Goal: Task Accomplishment & Management: Use online tool/utility

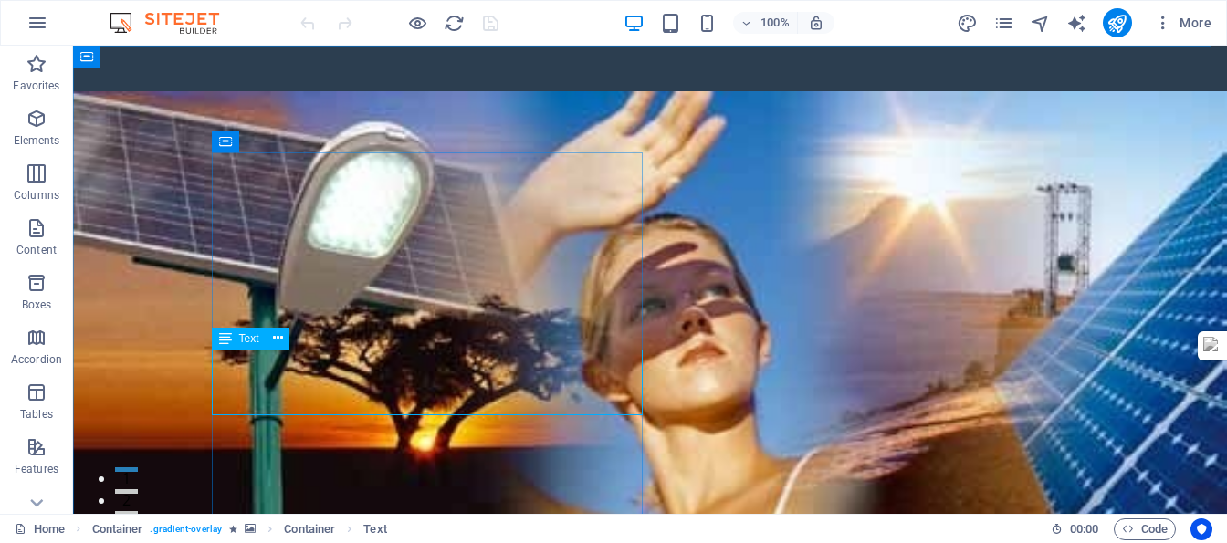
click at [239, 344] on span "Text" at bounding box center [249, 338] width 20 height 11
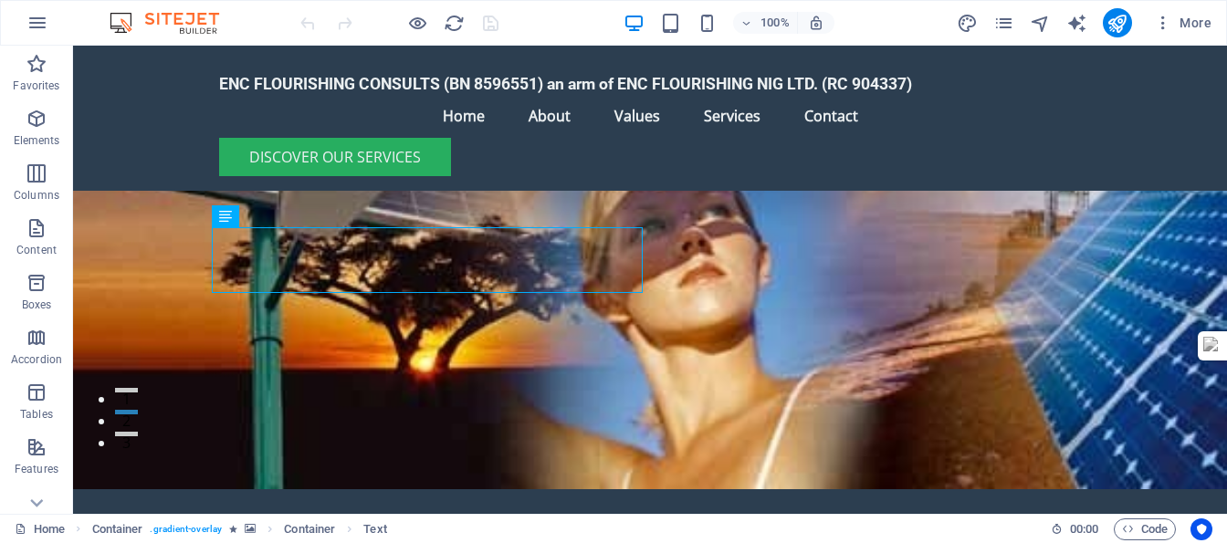
scroll to position [177, 0]
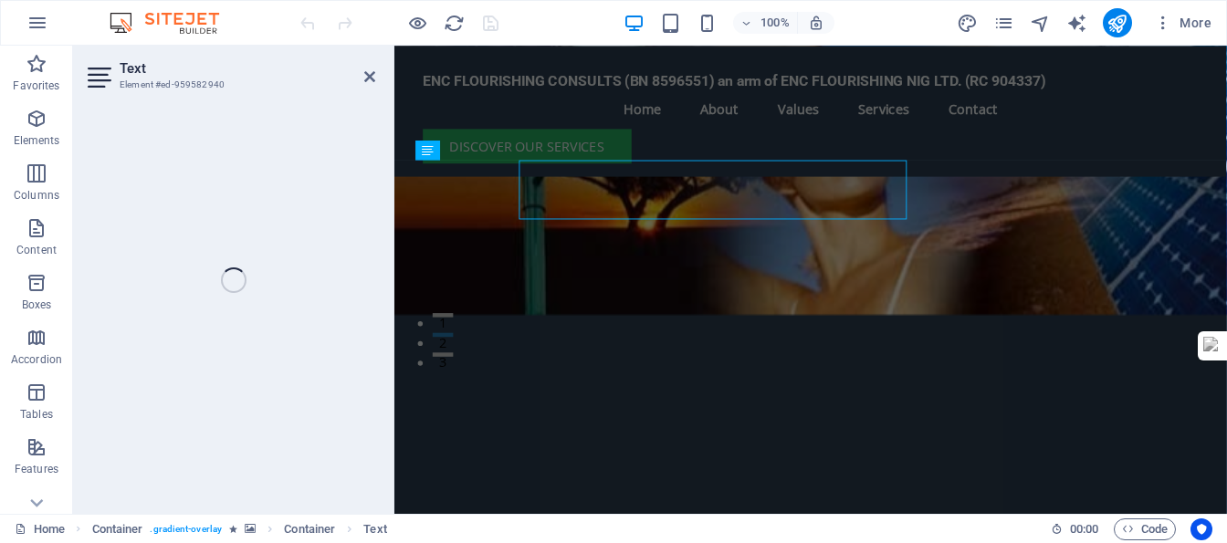
click at [299, 202] on div "Text Element #ed-959582940 H2 Container Container Container Menu Bar Logo Menu …" at bounding box center [650, 280] width 1154 height 468
